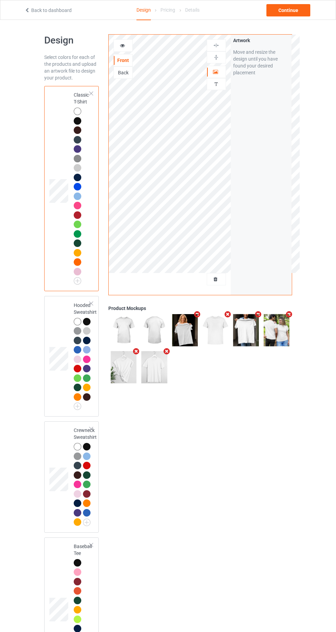
click at [221, 280] on div at bounding box center [216, 279] width 19 height 7
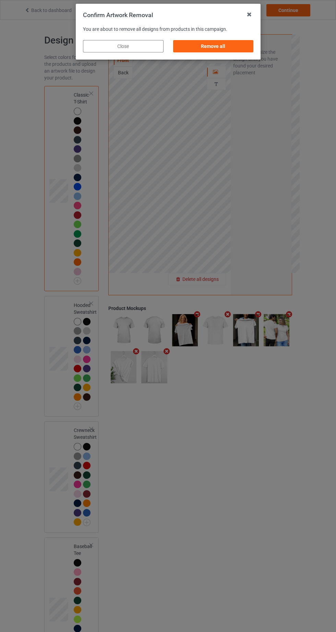
click at [243, 43] on div "Remove all" at bounding box center [213, 46] width 81 height 12
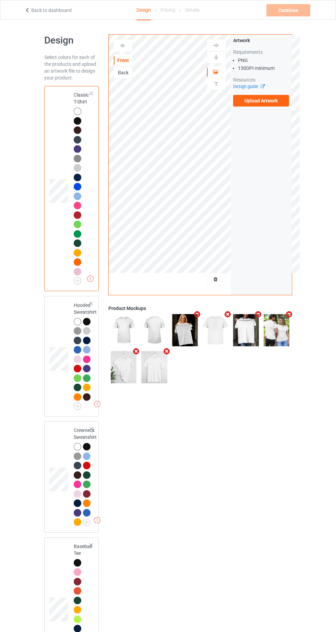
click at [287, 106] on label "Upload Artwork" at bounding box center [261, 101] width 56 height 12
click at [0, 0] on input "Upload Artwork" at bounding box center [0, 0] width 0 height 0
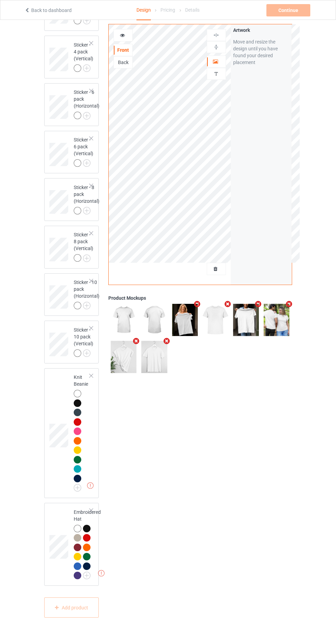
scroll to position [2154, 0]
click at [89, 551] on div at bounding box center [87, 548] width 8 height 8
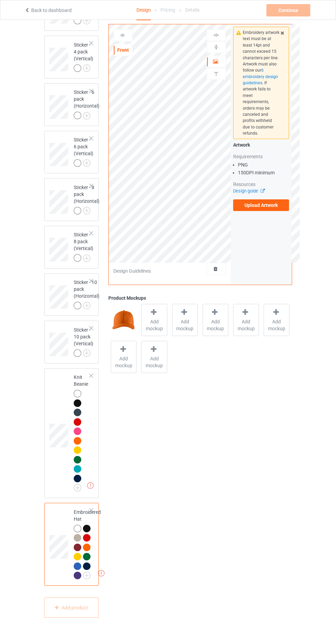
click at [273, 199] on label "Upload Artwork" at bounding box center [261, 205] width 56 height 12
click at [0, 0] on input "Upload Artwork" at bounding box center [0, 0] width 0 height 0
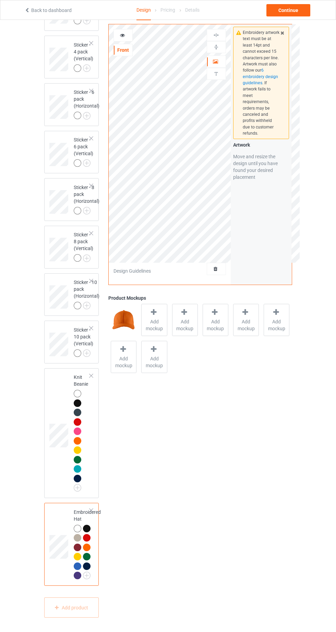
scroll to position [2135, 0]
click at [159, 317] on div "Add mockup" at bounding box center [154, 320] width 26 height 32
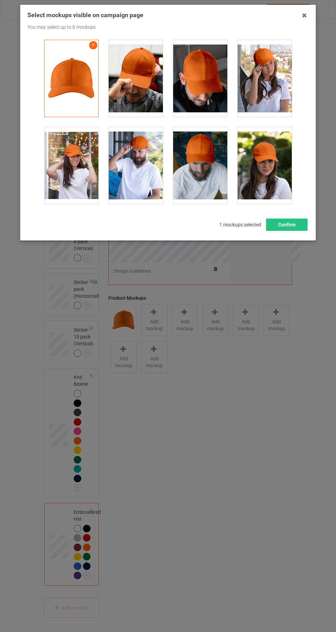
click at [153, 84] on div at bounding box center [136, 78] width 54 height 77
click at [219, 95] on div at bounding box center [200, 78] width 54 height 77
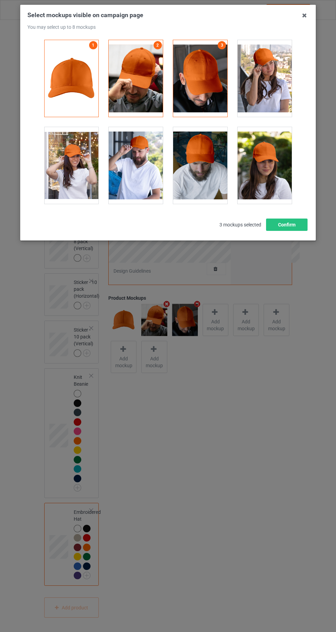
click at [279, 84] on div at bounding box center [265, 78] width 54 height 77
click at [83, 186] on div at bounding box center [71, 165] width 54 height 77
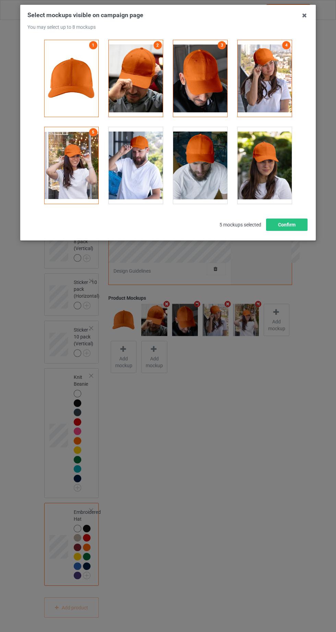
click at [154, 179] on div at bounding box center [136, 165] width 54 height 77
click at [222, 184] on div at bounding box center [200, 165] width 54 height 77
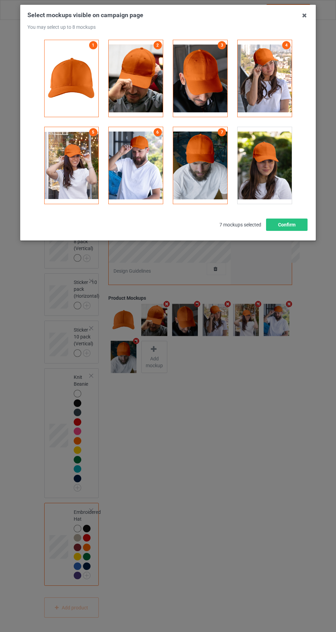
click at [284, 179] on div at bounding box center [265, 165] width 54 height 77
click at [293, 228] on button "Confirm" at bounding box center [286, 225] width 41 height 12
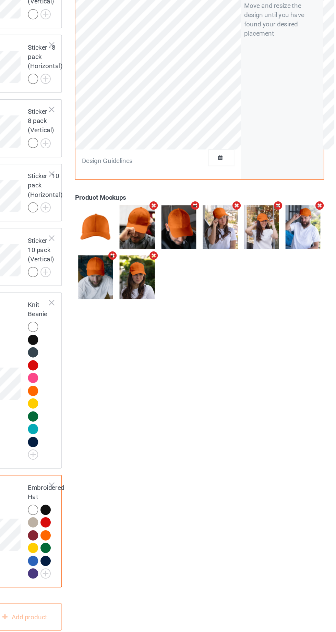
scroll to position [2154, 0]
click at [87, 561] on div at bounding box center [87, 557] width 8 height 8
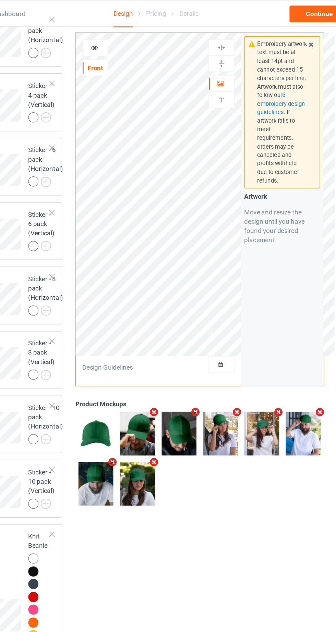
scroll to position [2052, 0]
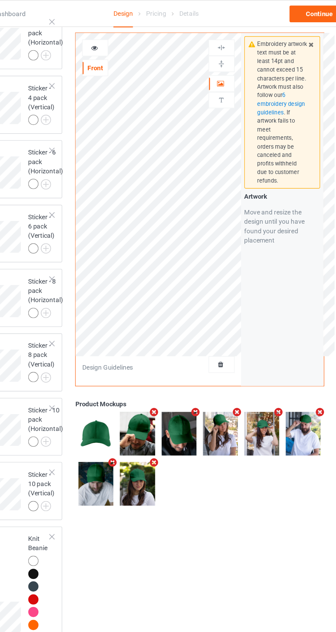
click at [291, 10] on div "Continue" at bounding box center [288, 10] width 44 height 12
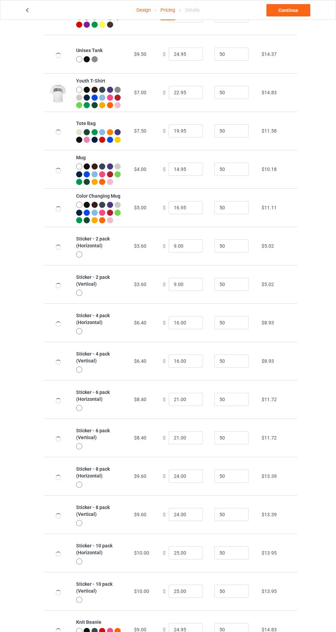
scroll to position [530, 0]
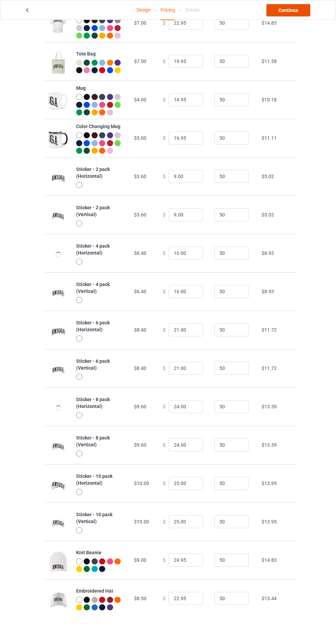
click at [290, 10] on link "Continue" at bounding box center [288, 10] width 44 height 12
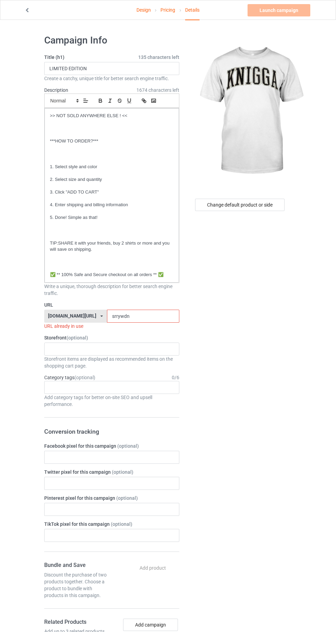
click at [171, 10] on link "Pricing" at bounding box center [167, 9] width 15 height 19
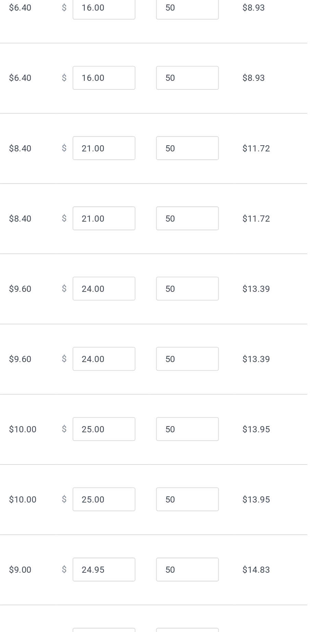
scroll to position [530, 0]
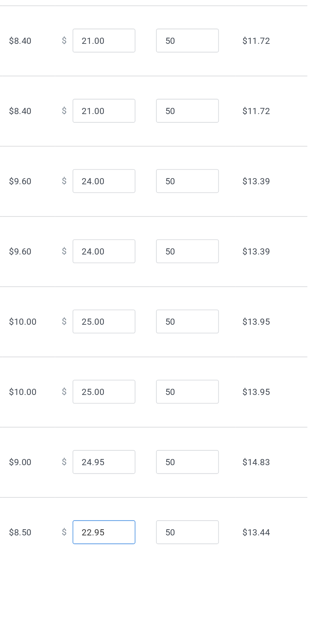
click at [170, 605] on input "22.95" at bounding box center [186, 598] width 34 height 13
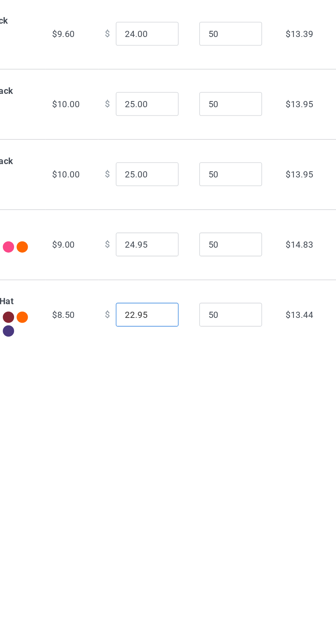
scroll to position [576, 0]
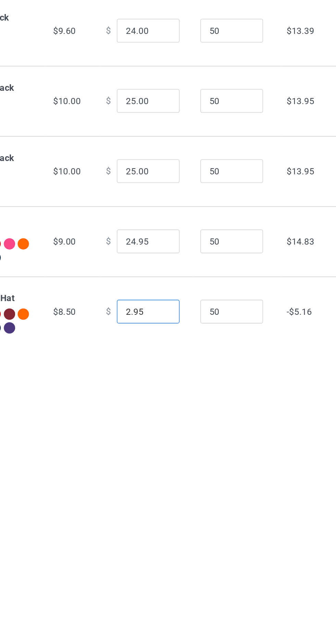
type input "24.95"
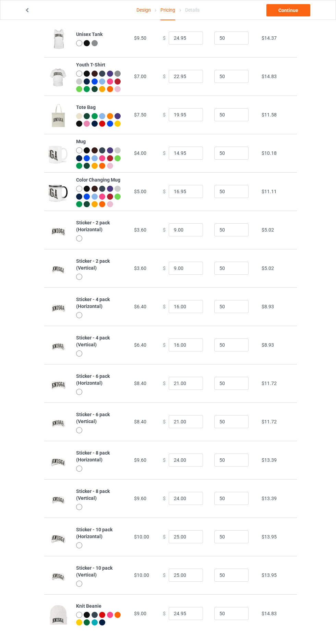
scroll to position [0, 0]
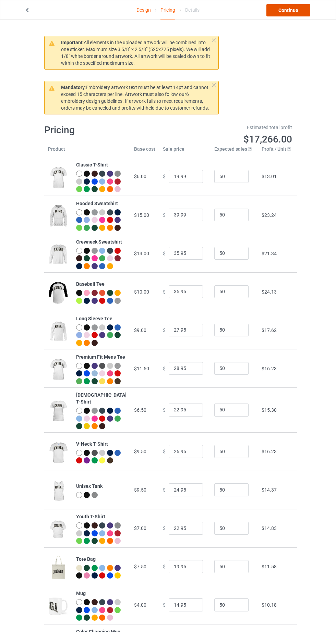
click at [300, 5] on link "Continue" at bounding box center [288, 10] width 44 height 12
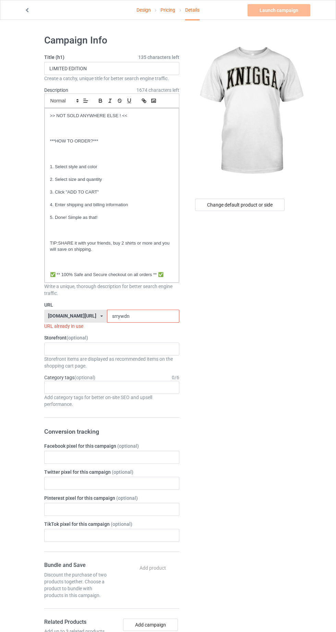
click at [165, 318] on input "srrywdn" at bounding box center [143, 316] width 72 height 13
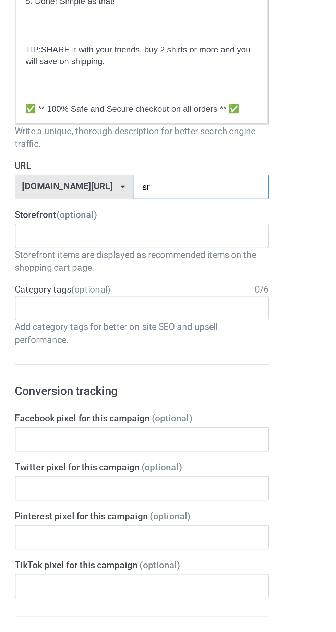
type input "s"
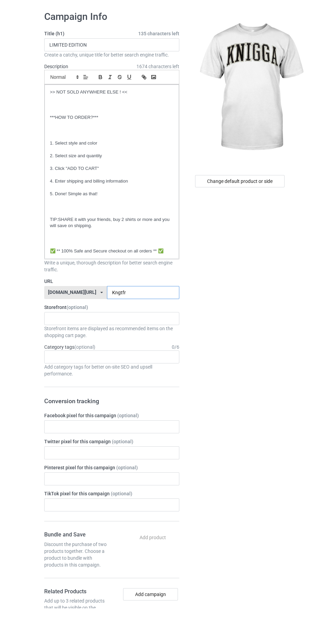
type input "Kngtfr"
click at [255, 207] on div "Change default product or side" at bounding box center [239, 205] width 89 height 12
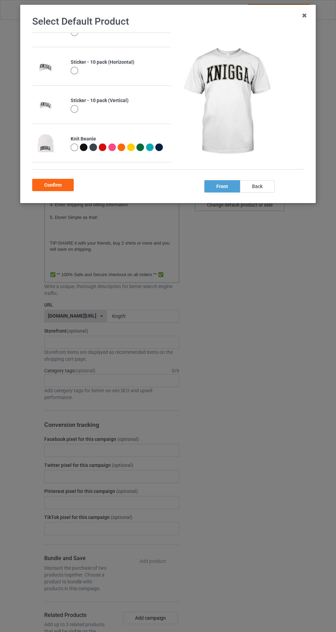
scroll to position [825, 0]
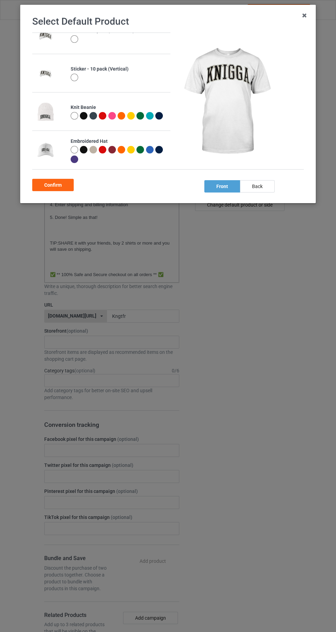
click at [139, 150] on div at bounding box center [140, 150] width 8 height 8
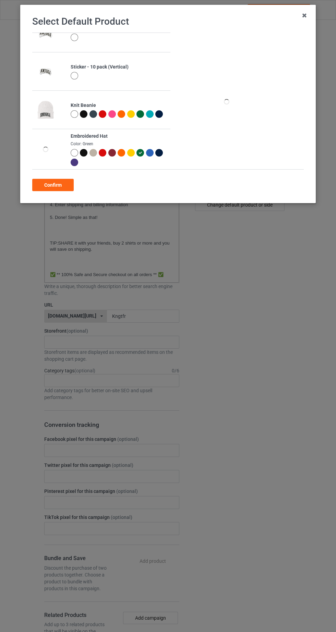
scroll to position [825, 0]
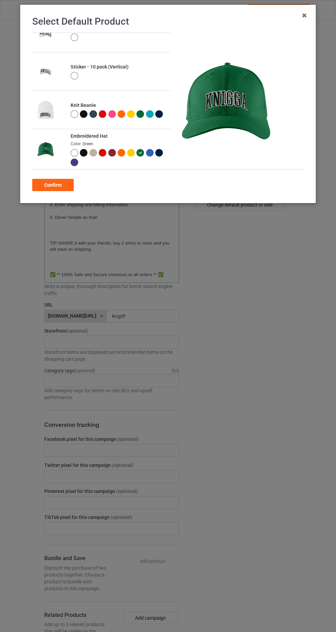
click at [51, 185] on div "Confirm" at bounding box center [52, 185] width 41 height 12
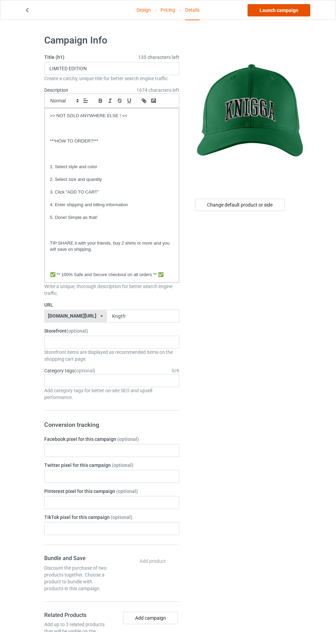
click at [288, 10] on link "Launch campaign" at bounding box center [278, 10] width 63 height 12
